Goal: Information Seeking & Learning: Learn about a topic

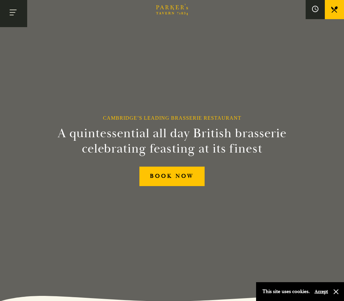
click at [14, 10] on button "Toggle navigation" at bounding box center [13, 13] width 27 height 27
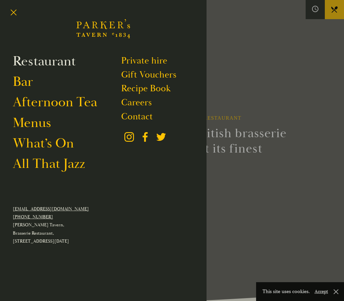
click at [37, 60] on link "Restaurant" at bounding box center [44, 61] width 63 height 17
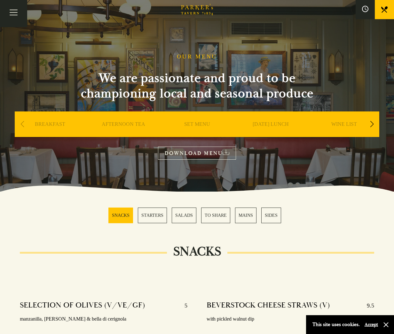
click at [239, 216] on link "MAINS" at bounding box center [245, 216] width 21 height 16
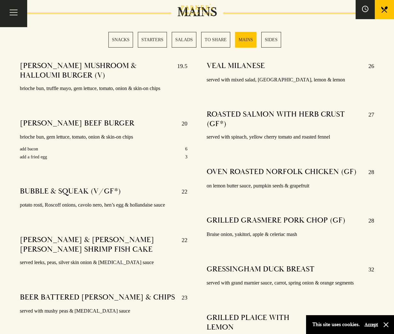
scroll to position [1129, 0]
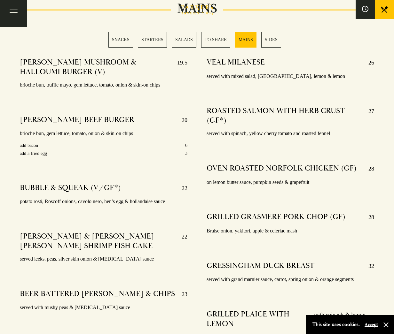
click at [272, 118] on div "ROASTED SALMON WITH HERB CRUST (GF*) 27 served with spinach, yellow cherry toma…" at bounding box center [289, 123] width 167 height 42
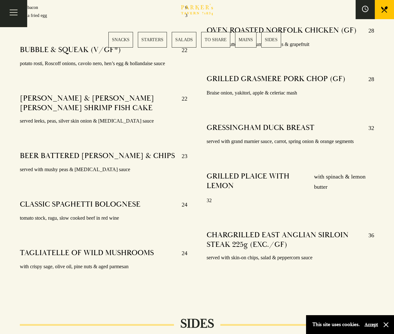
scroll to position [1320, 0]
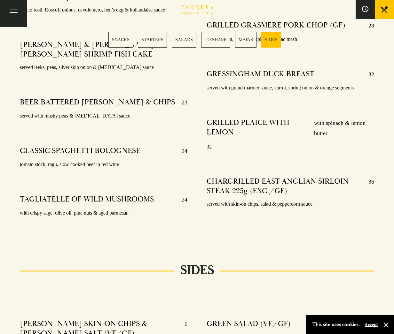
click at [281, 172] on div "CHARGRILLED EAST ANGLIAN SIRLOIN STEAK 225g (EXC./GF) 36 served with skin-on ch…" at bounding box center [289, 193] width 167 height 42
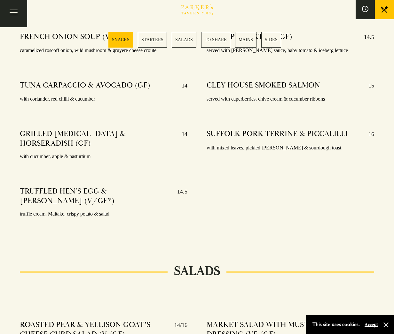
scroll to position [458, 0]
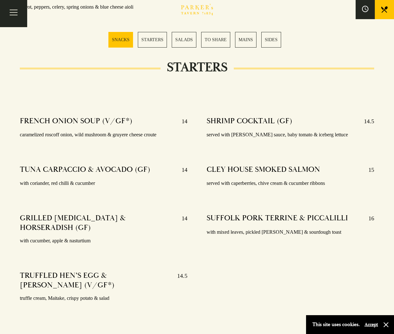
click at [234, 131] on p "served with [PERSON_NAME] sauce, baby tomato & iceberg lettuce" at bounding box center [289, 134] width 167 height 9
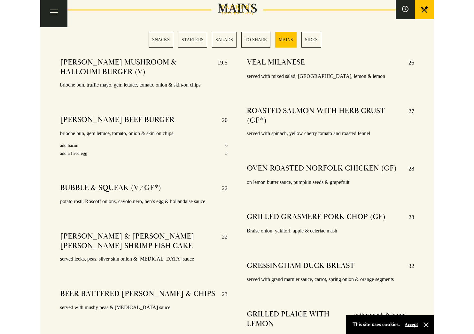
scroll to position [1120, 0]
